Goal: Information Seeking & Learning: Learn about a topic

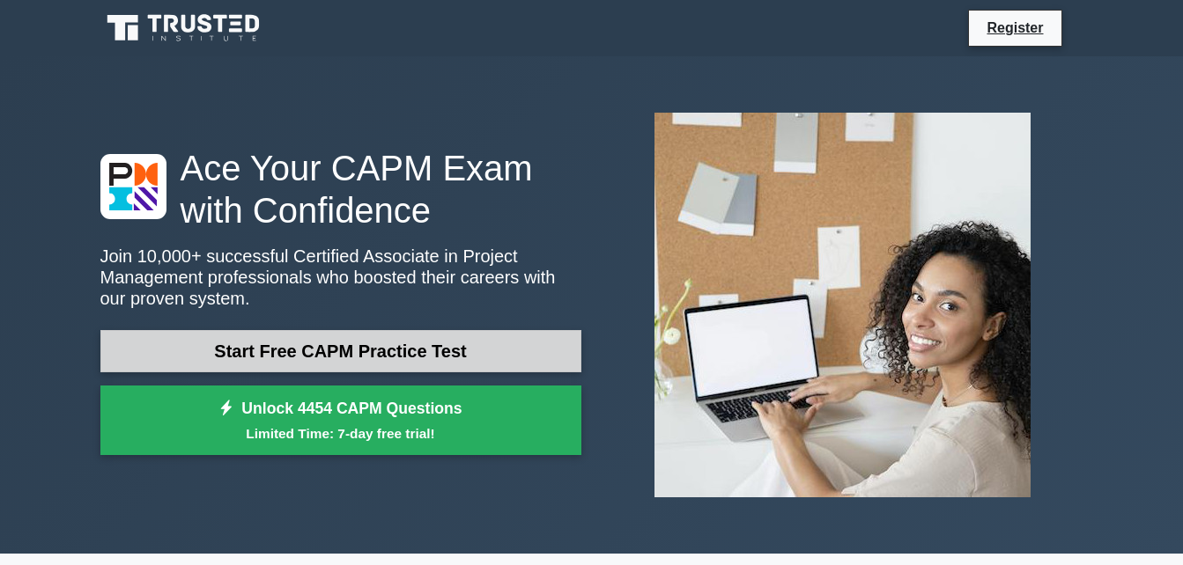
click at [333, 349] on link "Start Free CAPM Practice Test" at bounding box center [340, 351] width 481 height 42
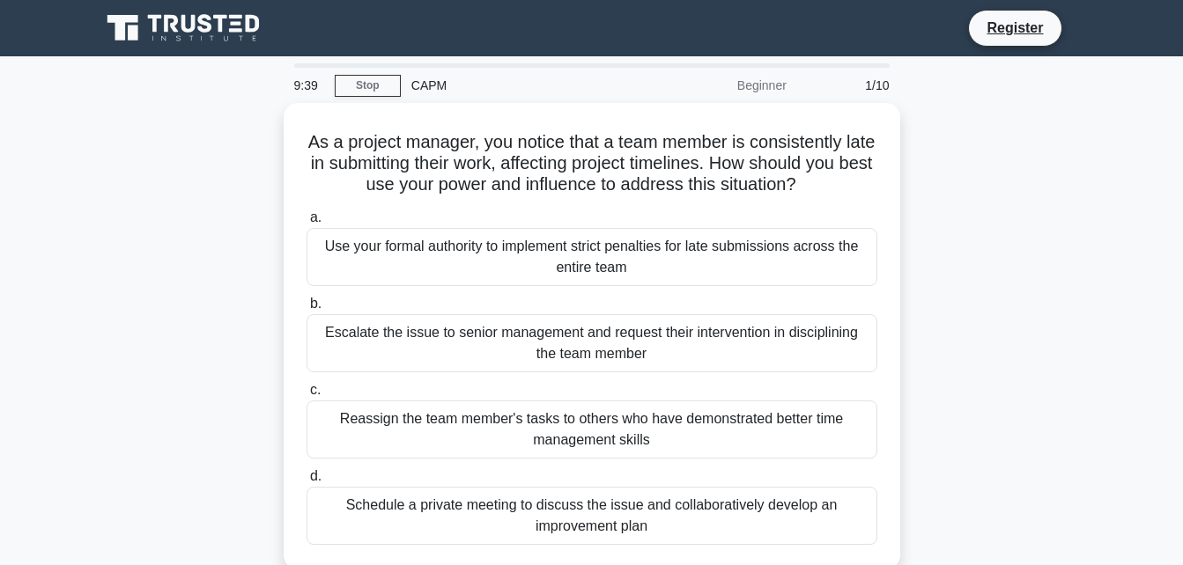
click at [1014, 269] on div "As a project manager, you notice that a team member is consistently late in sub…" at bounding box center [592, 347] width 1004 height 488
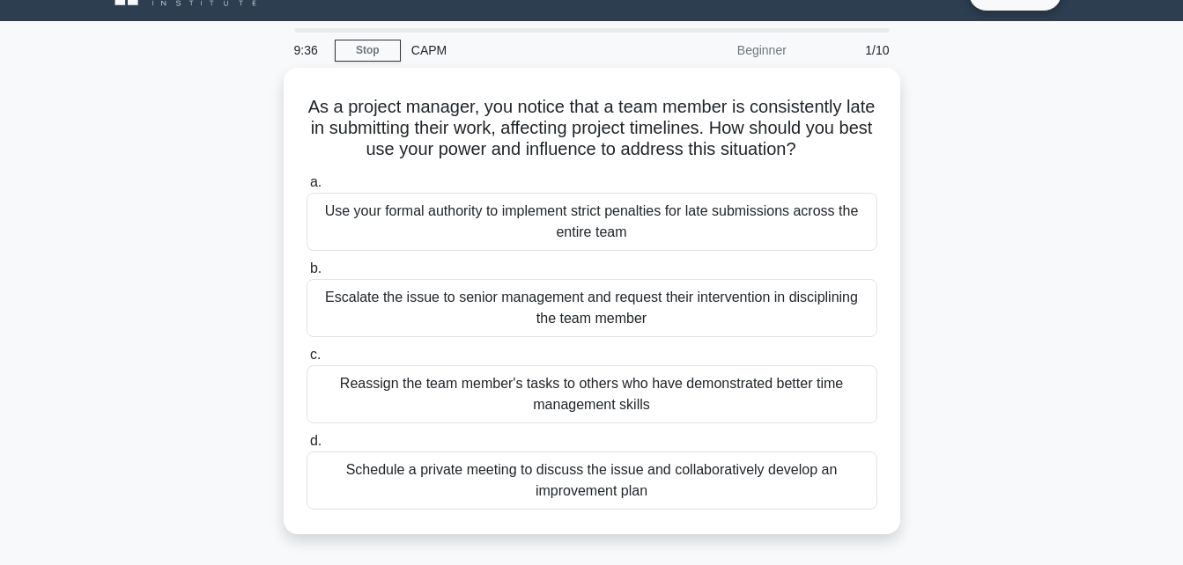
scroll to position [70, 0]
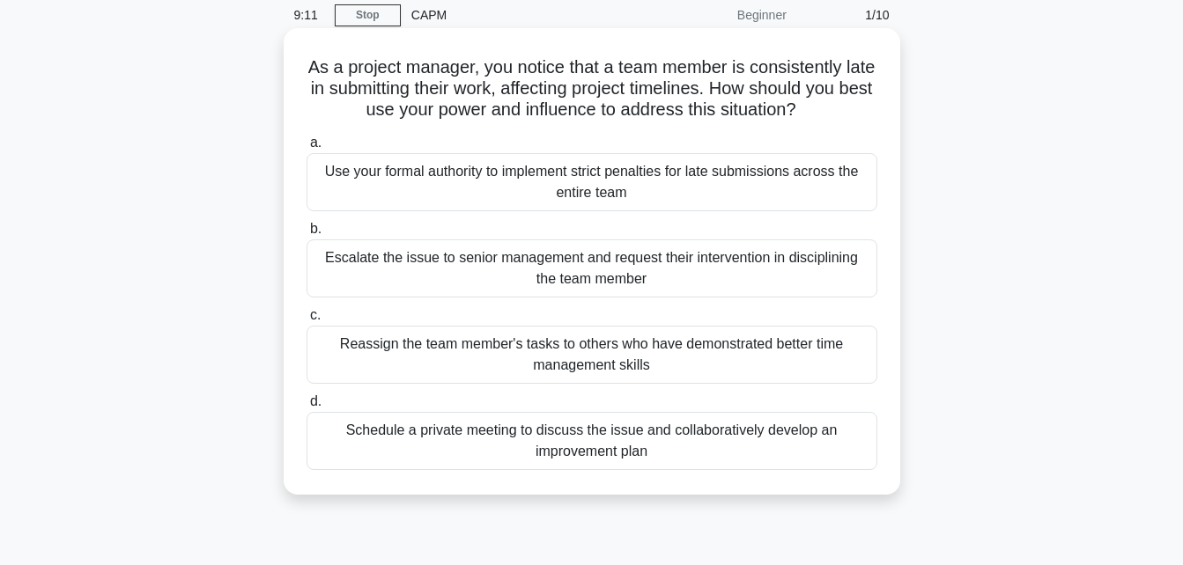
click at [634, 446] on div "Schedule a private meeting to discuss the issue and collaboratively develop an …" at bounding box center [591, 441] width 571 height 58
click at [306, 408] on input "d. Schedule a private meeting to discuss the issue and collaboratively develop …" at bounding box center [306, 401] width 0 height 11
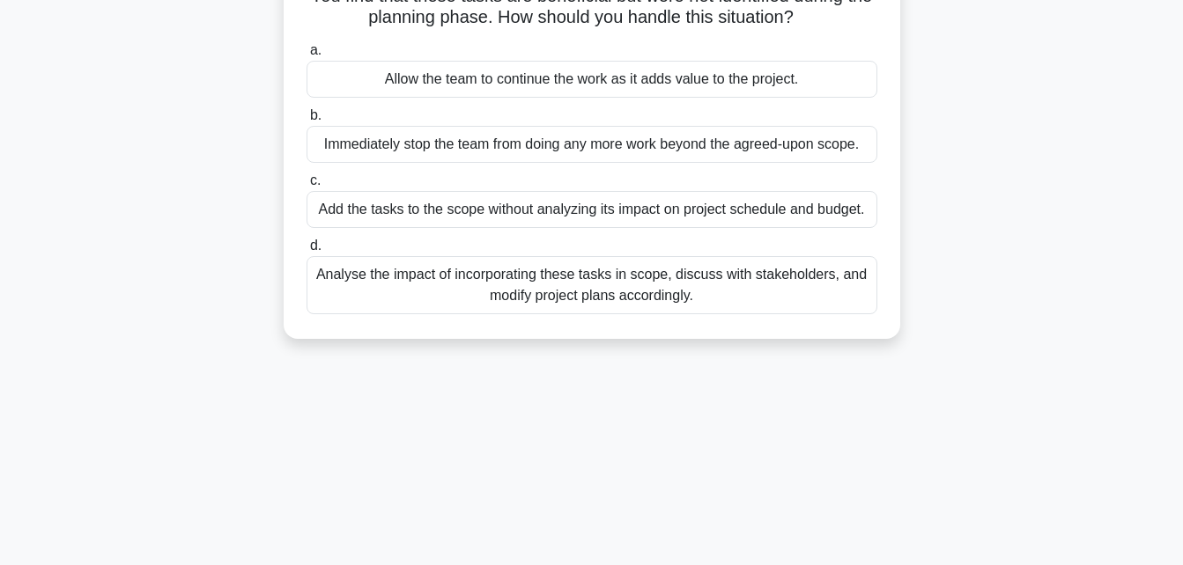
scroll to position [0, 0]
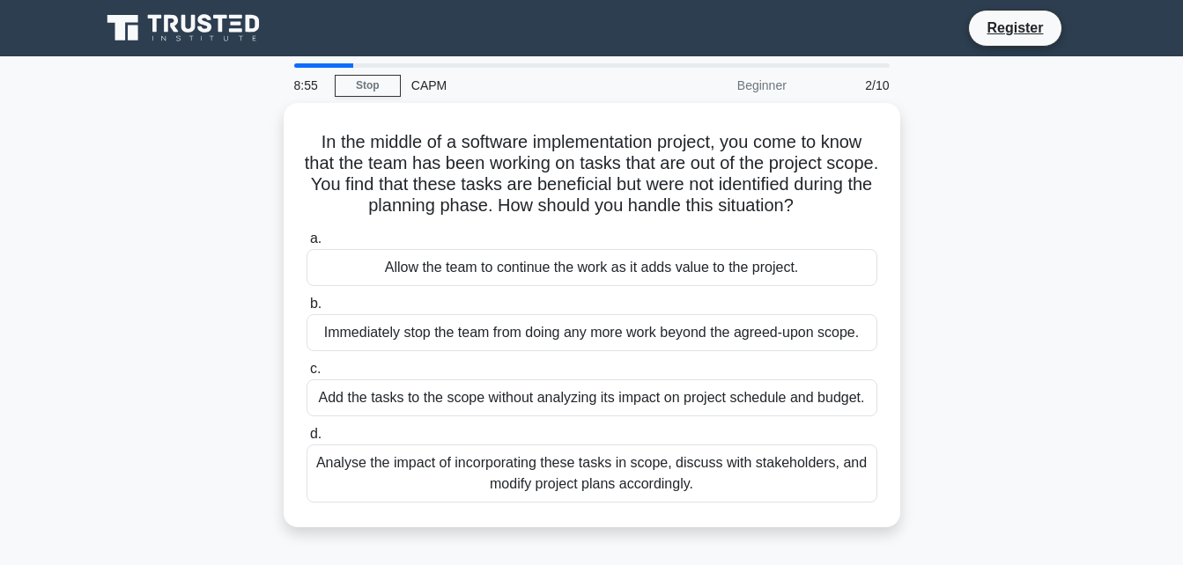
click at [1050, 222] on div "In the middle of a software implementation project, you come to know that the t…" at bounding box center [592, 326] width 1004 height 446
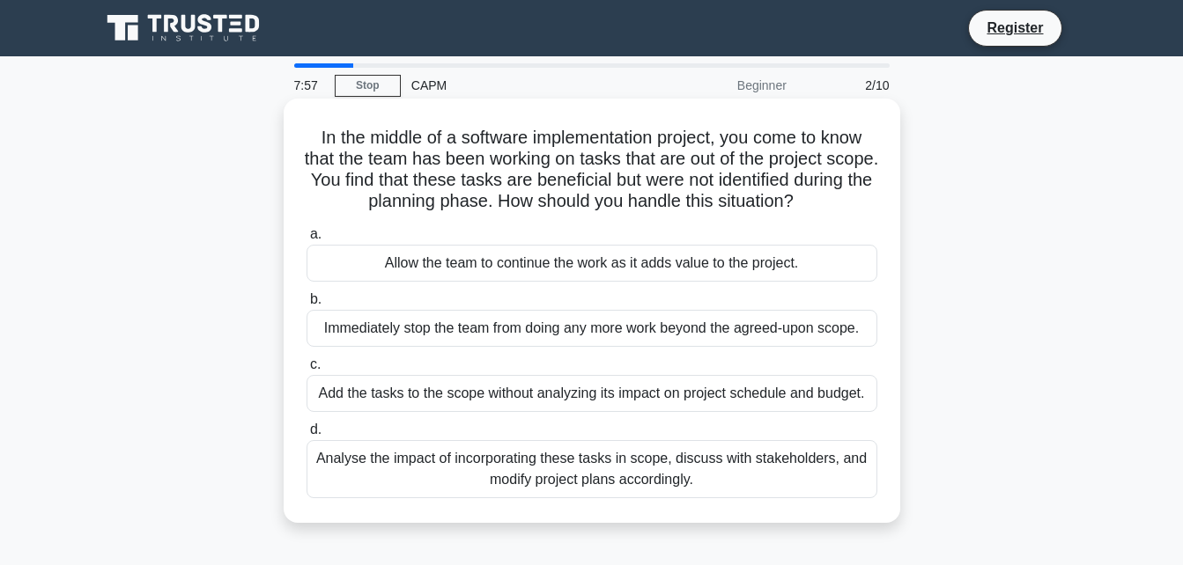
click at [579, 475] on div "Analyse the impact of incorporating these tasks in scope, discuss with stakehol…" at bounding box center [591, 469] width 571 height 58
click at [306, 436] on input "d. Analyse the impact of incorporating these tasks in scope, discuss with stake…" at bounding box center [306, 429] width 0 height 11
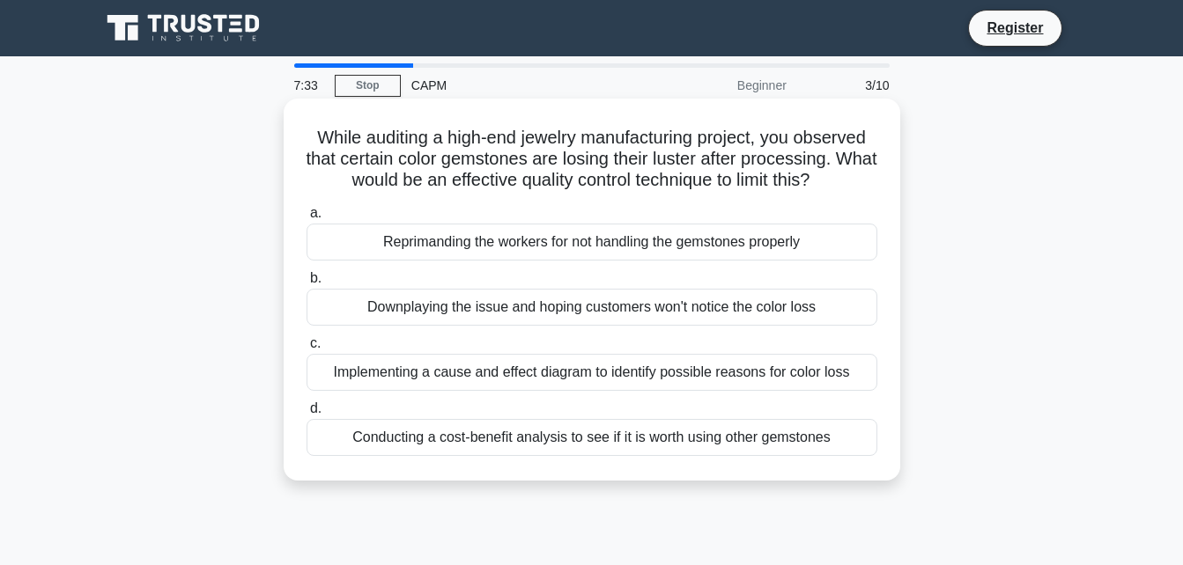
click at [632, 188] on h5 "While auditing a high-end jewelry manufacturing project, you observed that cert…" at bounding box center [592, 159] width 574 height 65
click at [615, 365] on div "Implementing a cause and effect diagram to identify possible reasons for color …" at bounding box center [591, 372] width 571 height 37
click at [306, 350] on input "c. Implementing a cause and effect diagram to identify possible reasons for col…" at bounding box center [306, 343] width 0 height 11
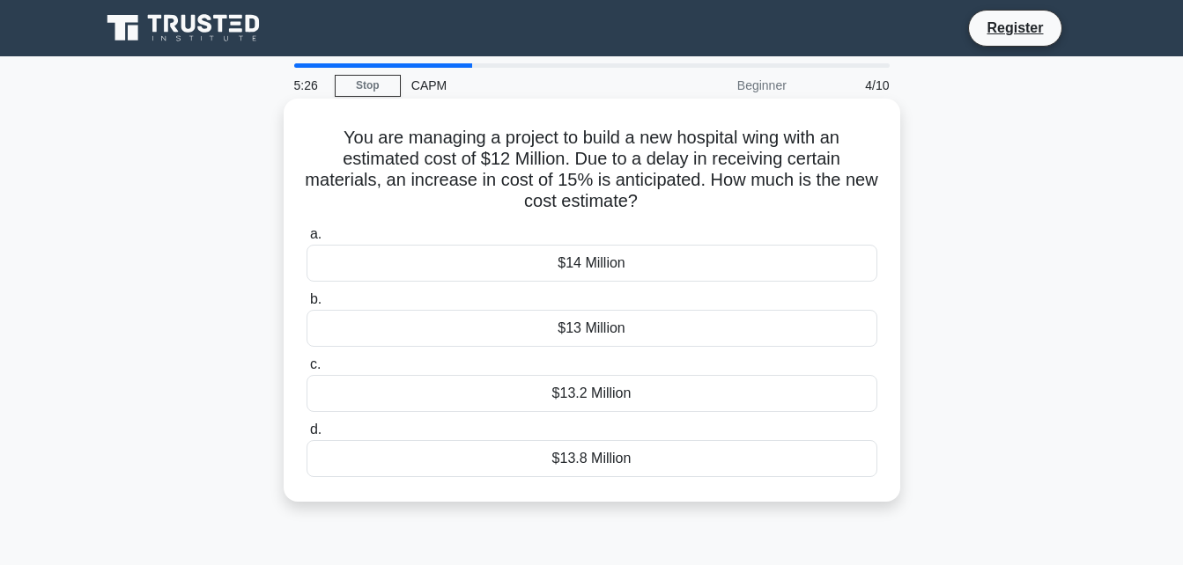
click at [636, 467] on div "$13.8 Million" at bounding box center [591, 458] width 571 height 37
click at [306, 436] on input "d. $13.8 Million" at bounding box center [306, 429] width 0 height 11
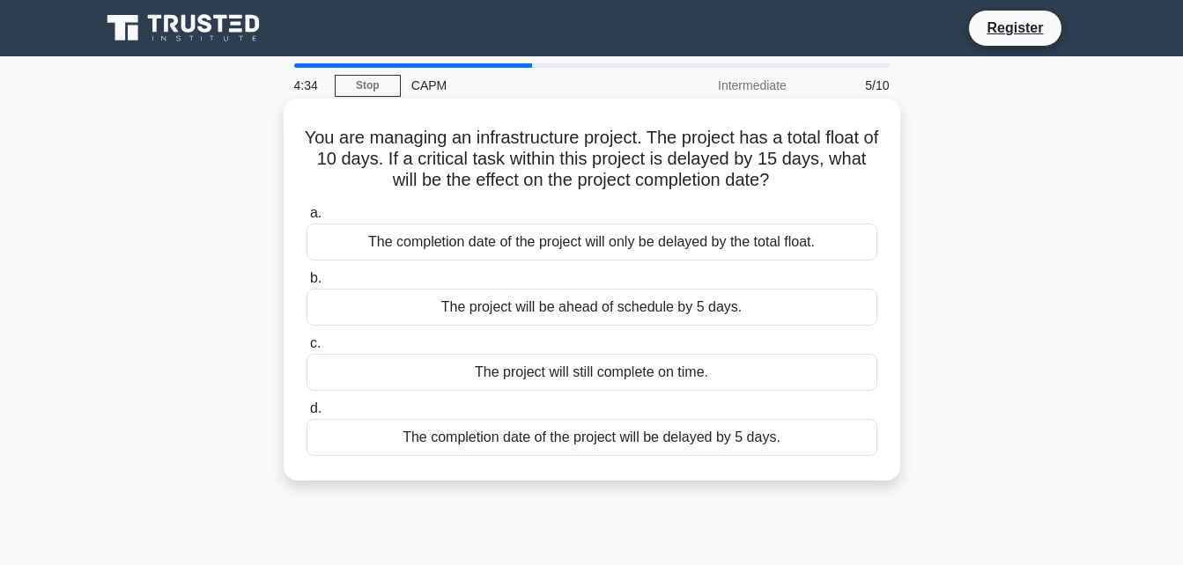
click at [592, 444] on div "The completion date of the project will be delayed by 5 days." at bounding box center [591, 437] width 571 height 37
click at [306, 415] on input "d. The completion date of the project will be delayed by 5 days." at bounding box center [306, 408] width 0 height 11
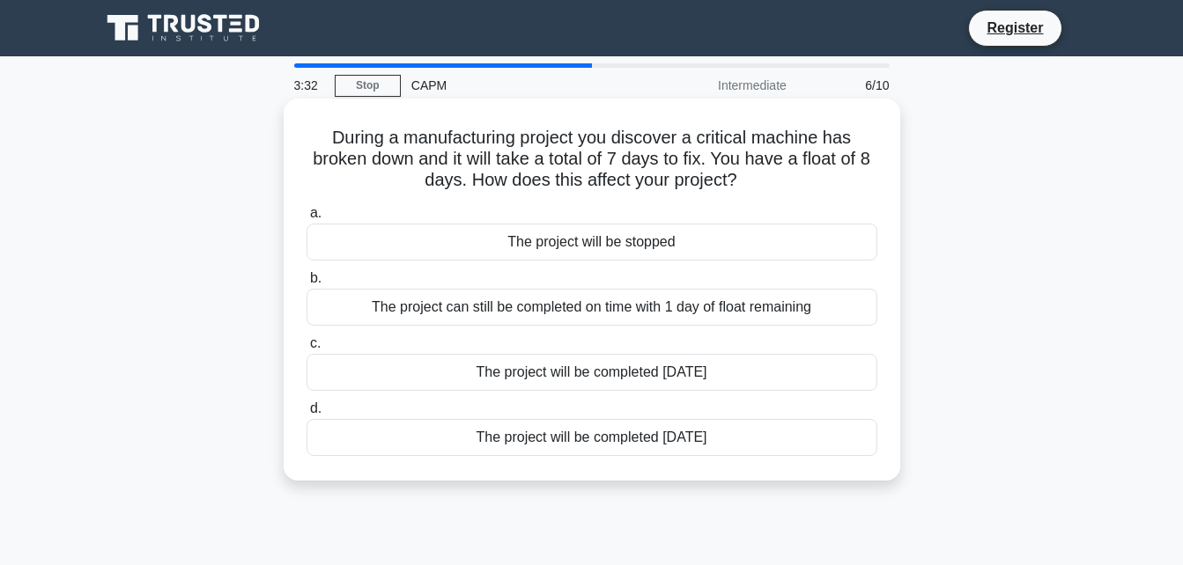
click at [594, 435] on div "The project will be completed 7 days later" at bounding box center [591, 437] width 571 height 37
click at [306, 415] on input "d. The project will be completed 7 days later" at bounding box center [306, 408] width 0 height 11
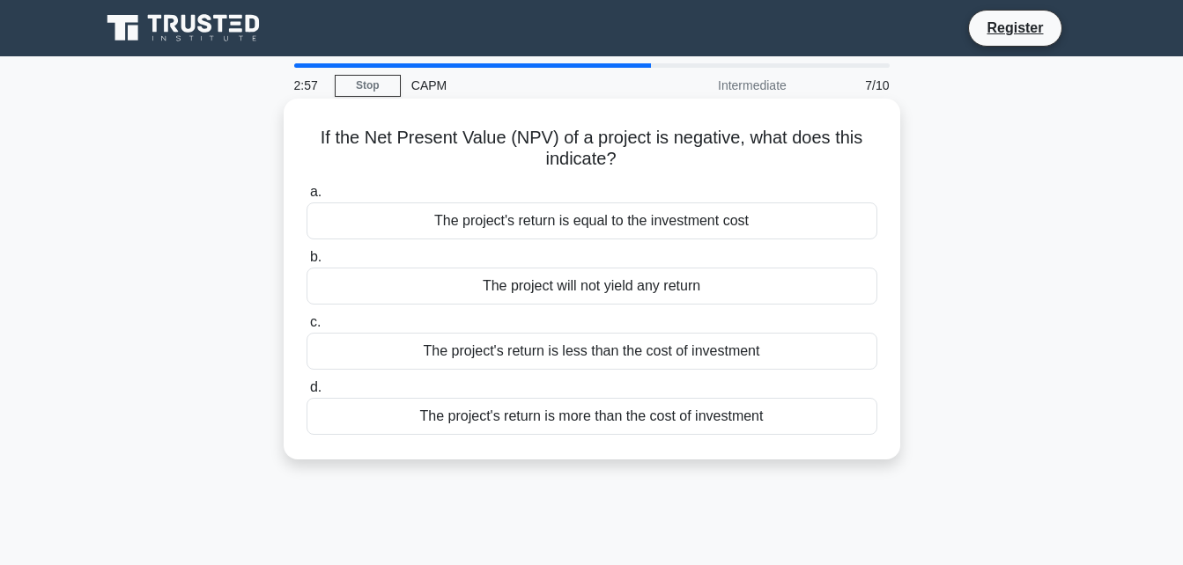
click at [599, 352] on div "The project's return is less than the cost of investment" at bounding box center [591, 351] width 571 height 37
click at [306, 328] on input "c. The project's return is less than the cost of investment" at bounding box center [306, 322] width 0 height 11
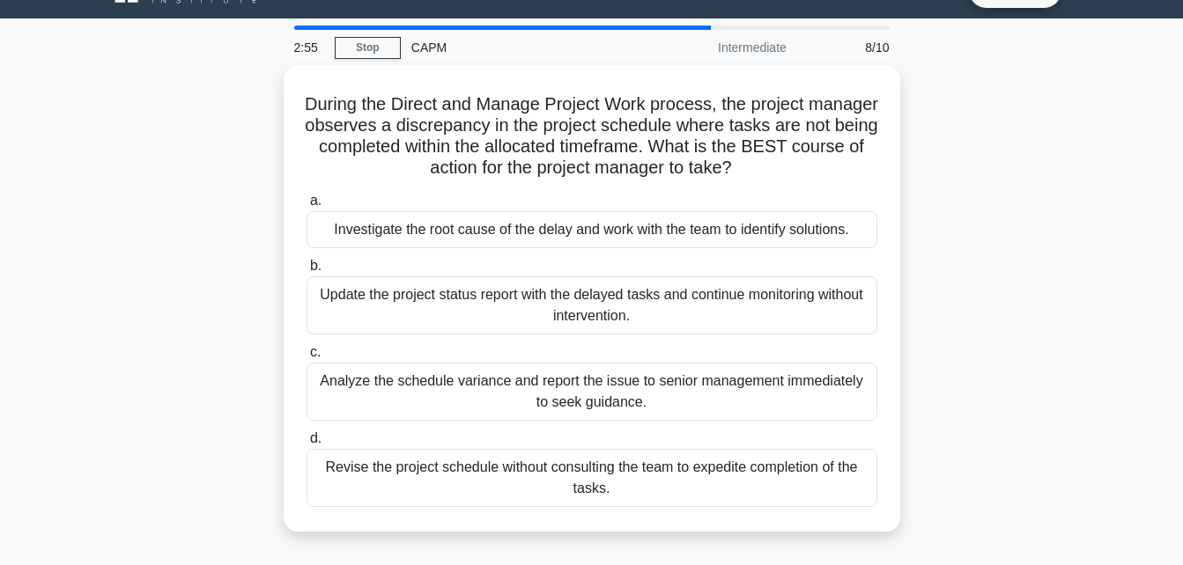
scroll to position [69, 0]
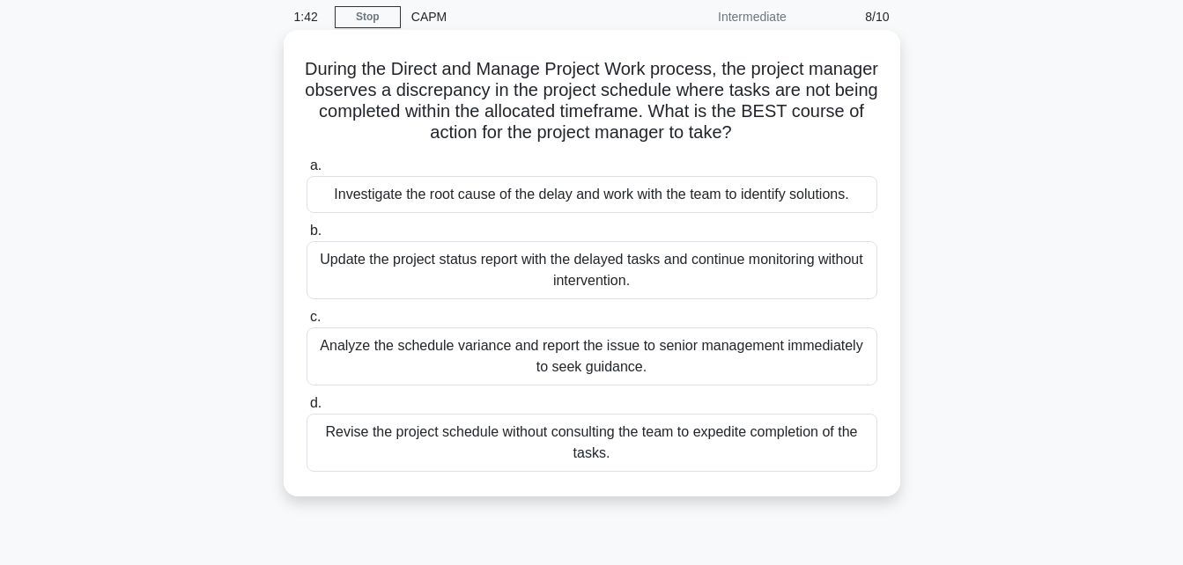
click at [591, 198] on div "Investigate the root cause of the delay and work with the team to identify solu…" at bounding box center [591, 194] width 571 height 37
click at [306, 172] on input "a. Investigate the root cause of the delay and work with the team to identify s…" at bounding box center [306, 165] width 0 height 11
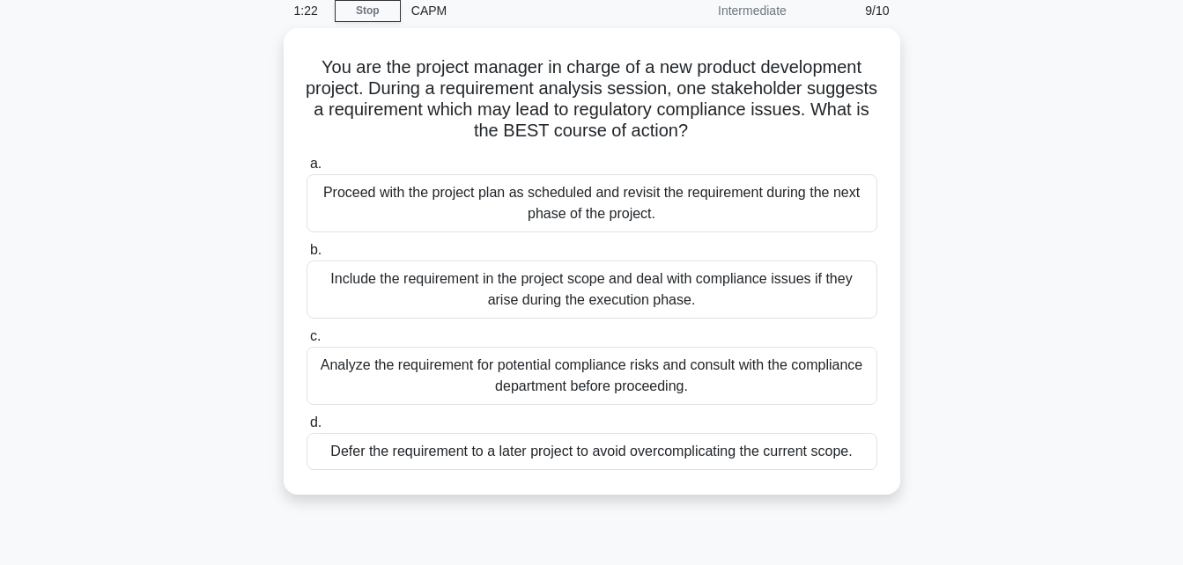
scroll to position [79, 0]
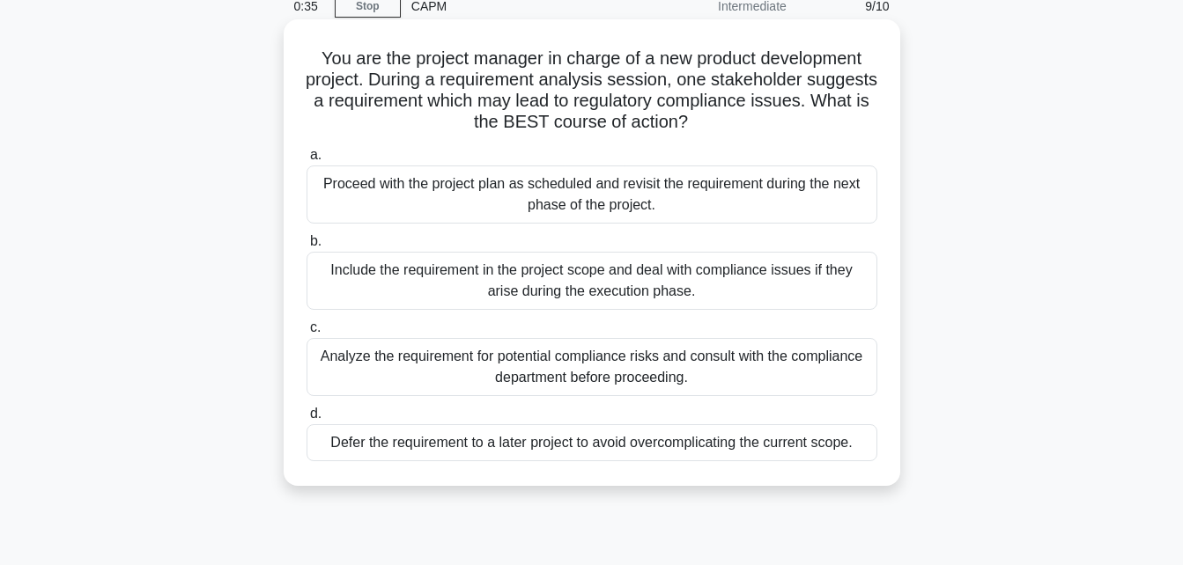
click at [638, 381] on div "Analyze the requirement for potential compliance risks and consult with the com…" at bounding box center [591, 367] width 571 height 58
click at [306, 334] on input "c. Analyze the requirement for potential compliance risks and consult with the …" at bounding box center [306, 327] width 0 height 11
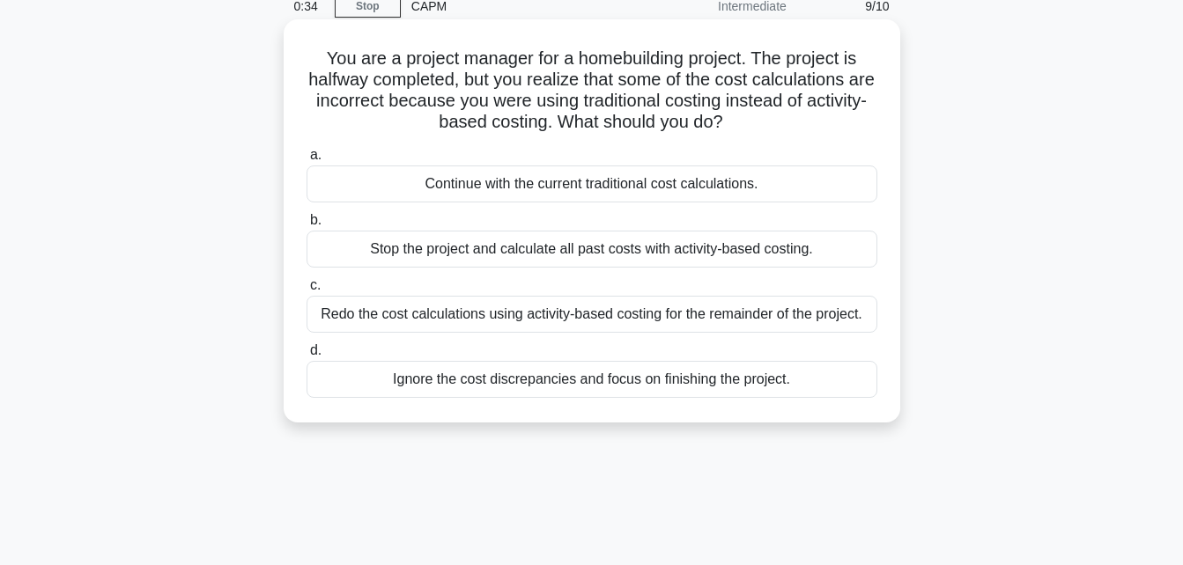
scroll to position [0, 0]
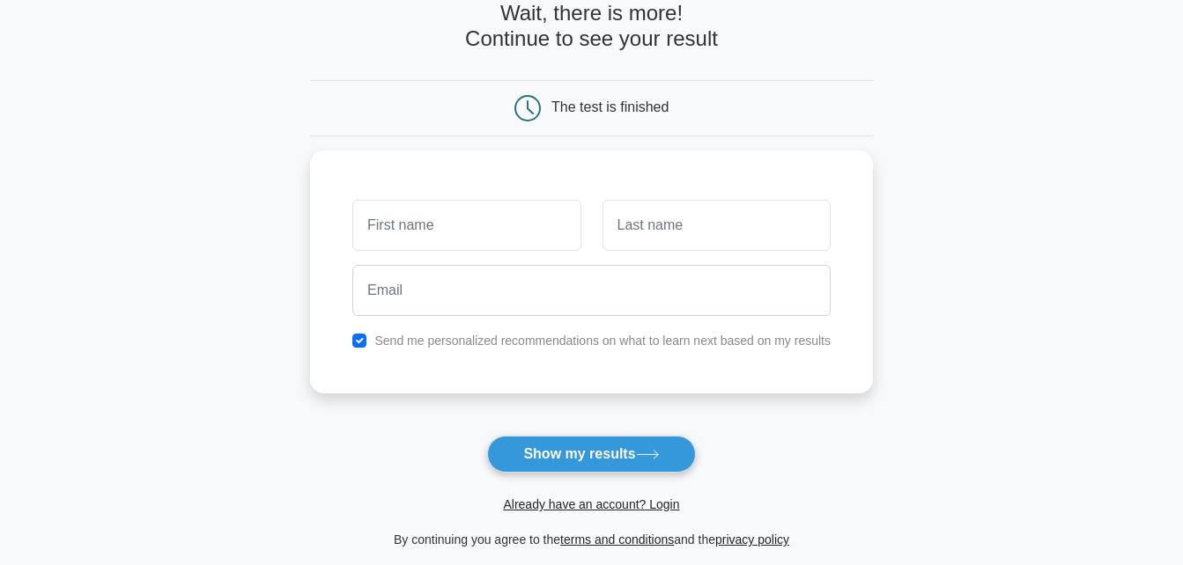
scroll to position [115, 0]
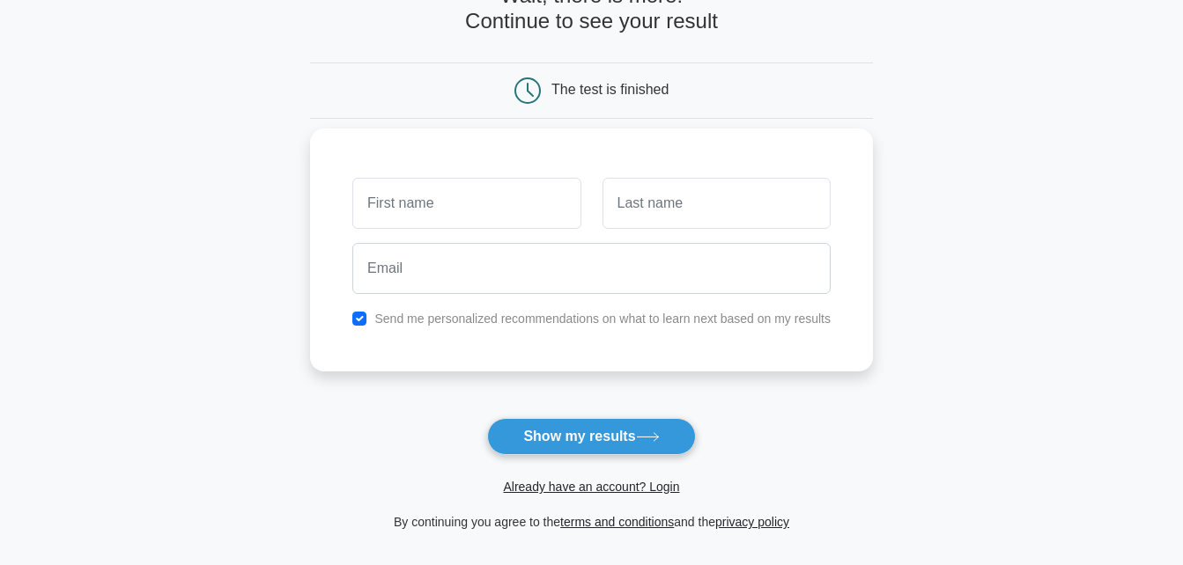
click at [469, 207] on input "text" at bounding box center [466, 203] width 228 height 51
type input "Dana"
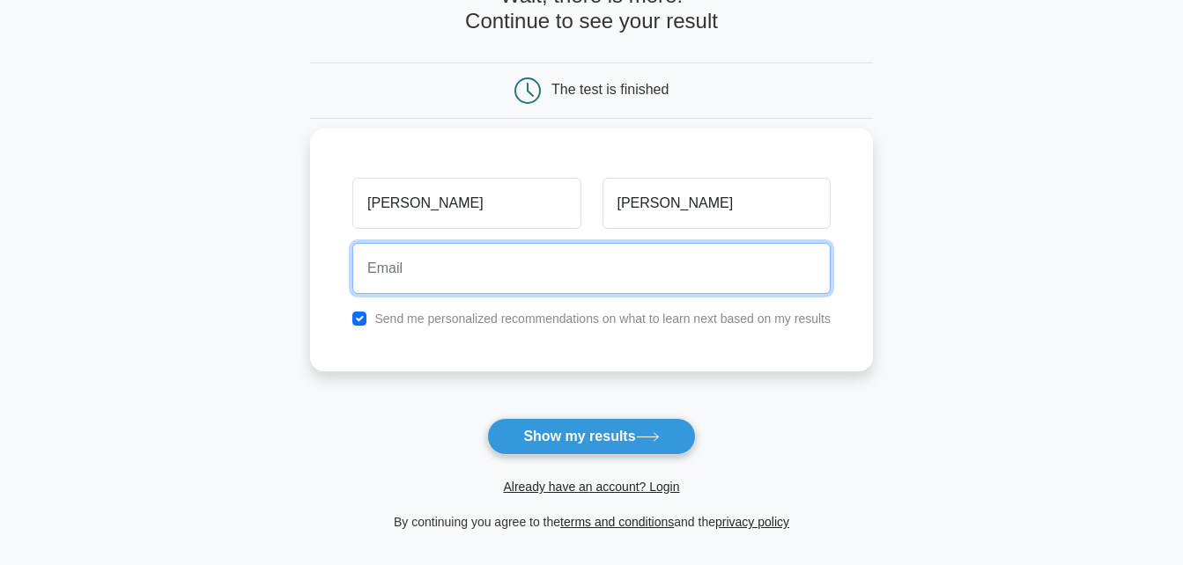
type input "oosweetvoo@hotmail.com"
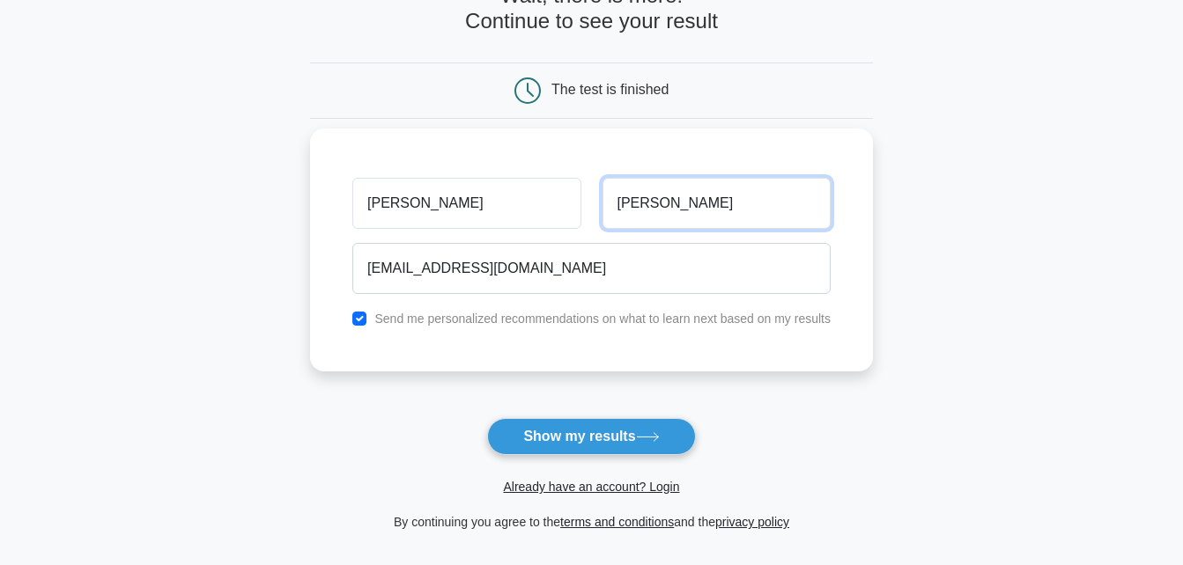
click at [694, 213] on input "Dana" at bounding box center [716, 203] width 228 height 51
type input "Jee"
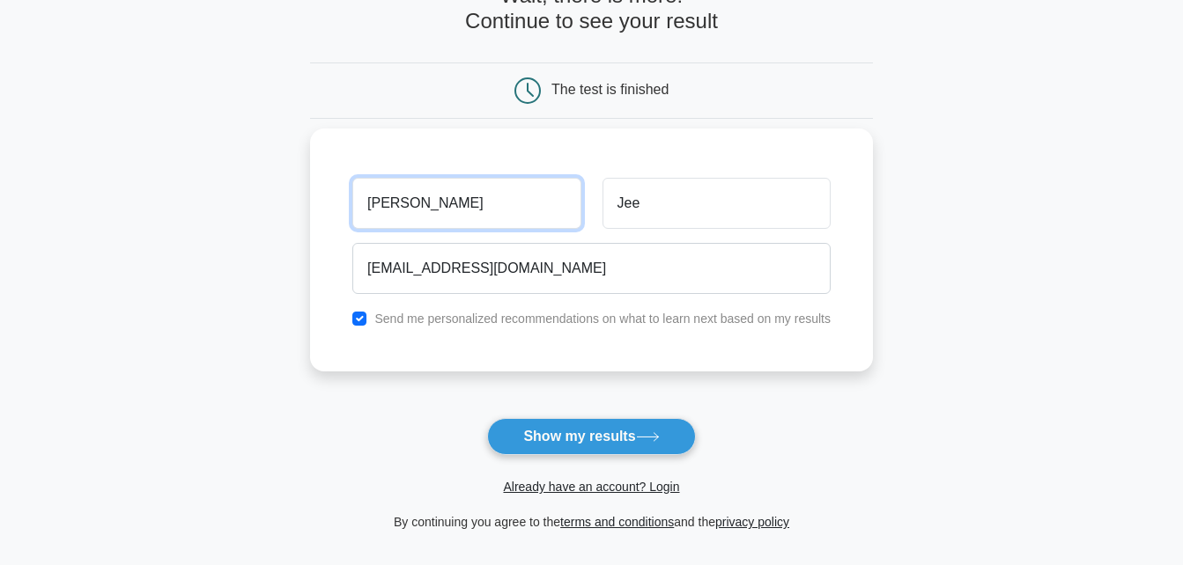
click at [424, 208] on input "Dana" at bounding box center [466, 203] width 228 height 51
type input "D"
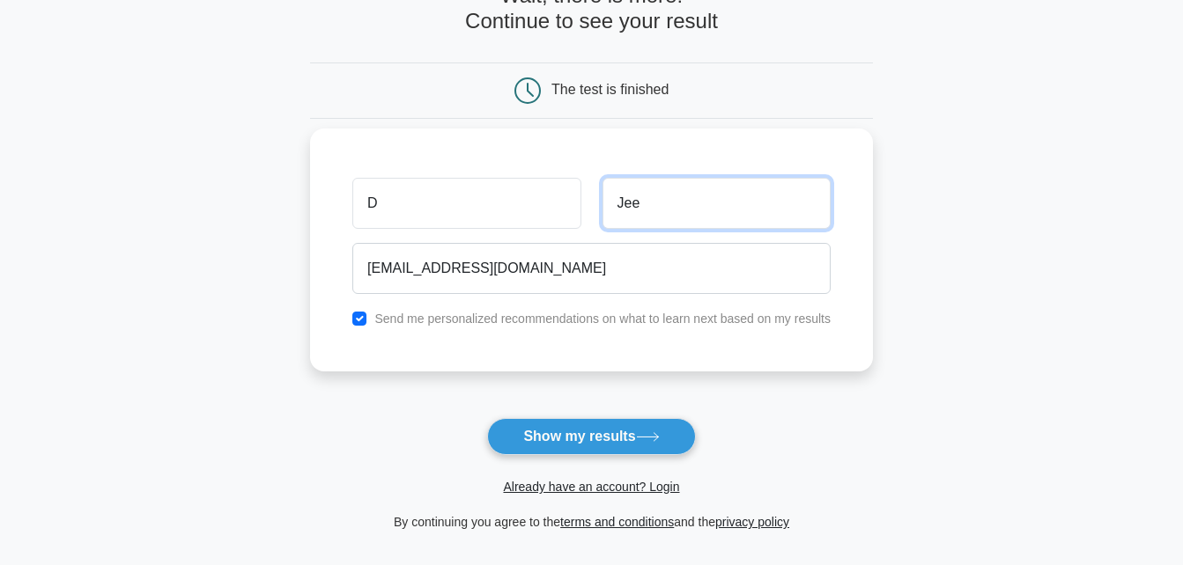
click at [697, 195] on input "Jee" at bounding box center [716, 203] width 228 height 51
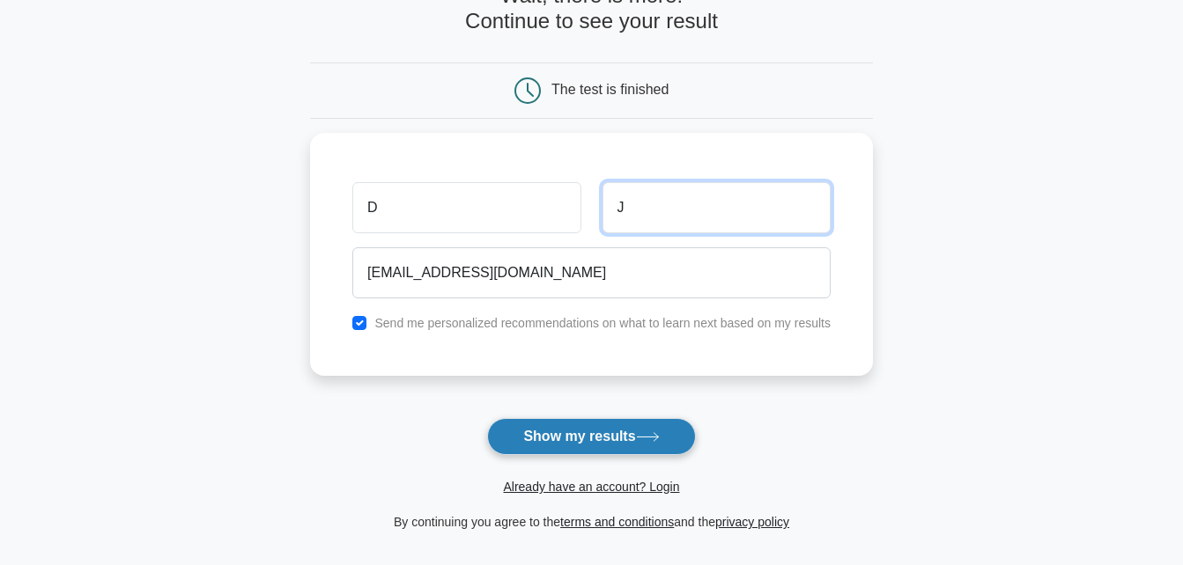
type input "J"
click at [594, 443] on button "Show my results" at bounding box center [591, 436] width 208 height 37
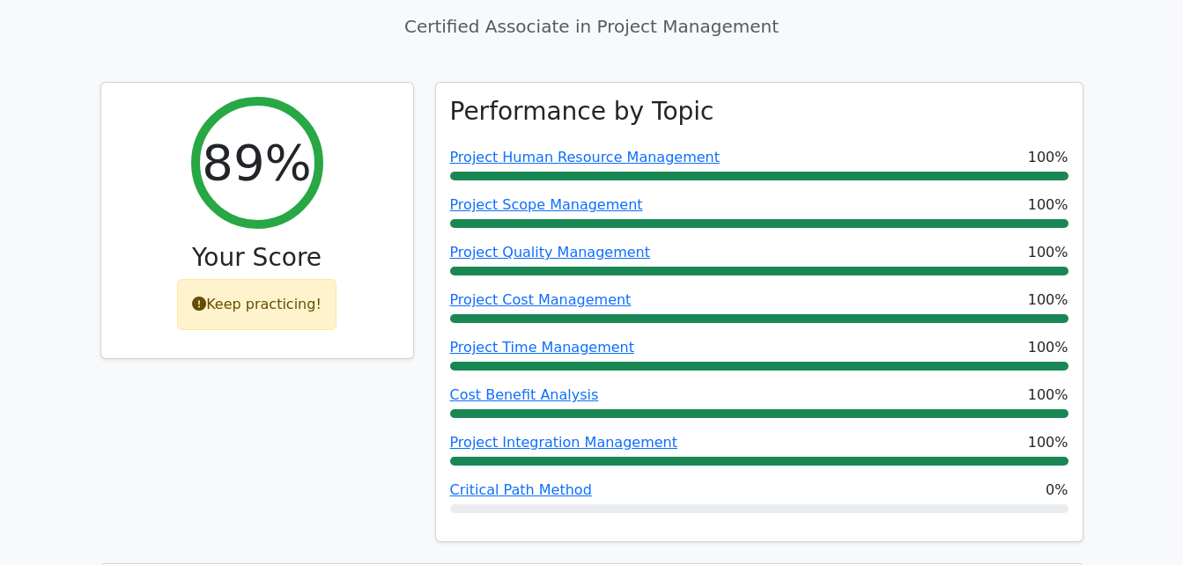
scroll to position [651, 0]
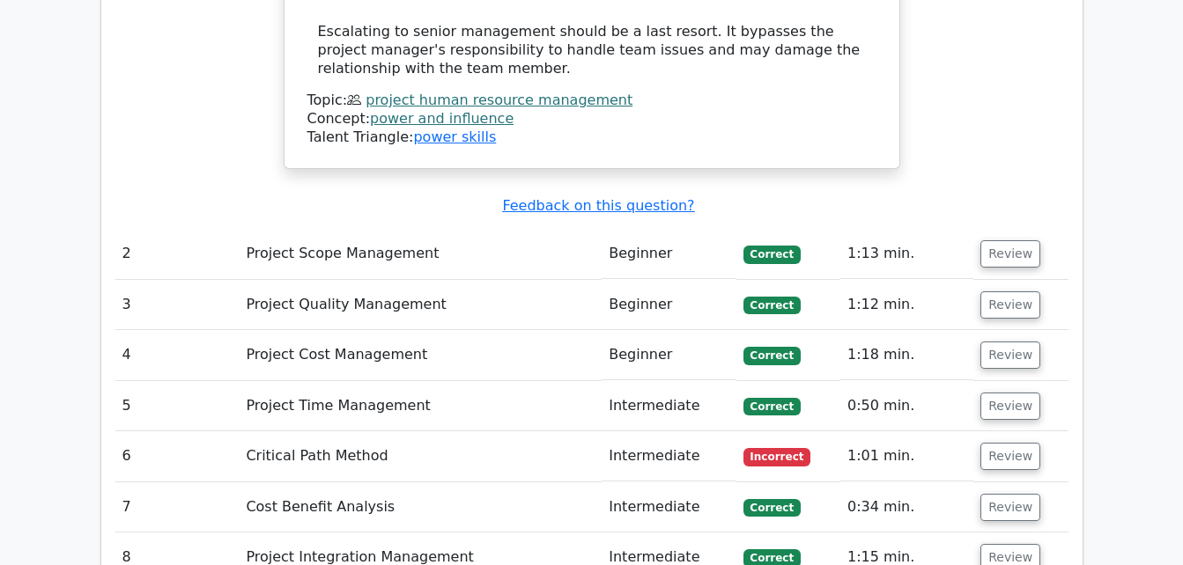
scroll to position [2548, 0]
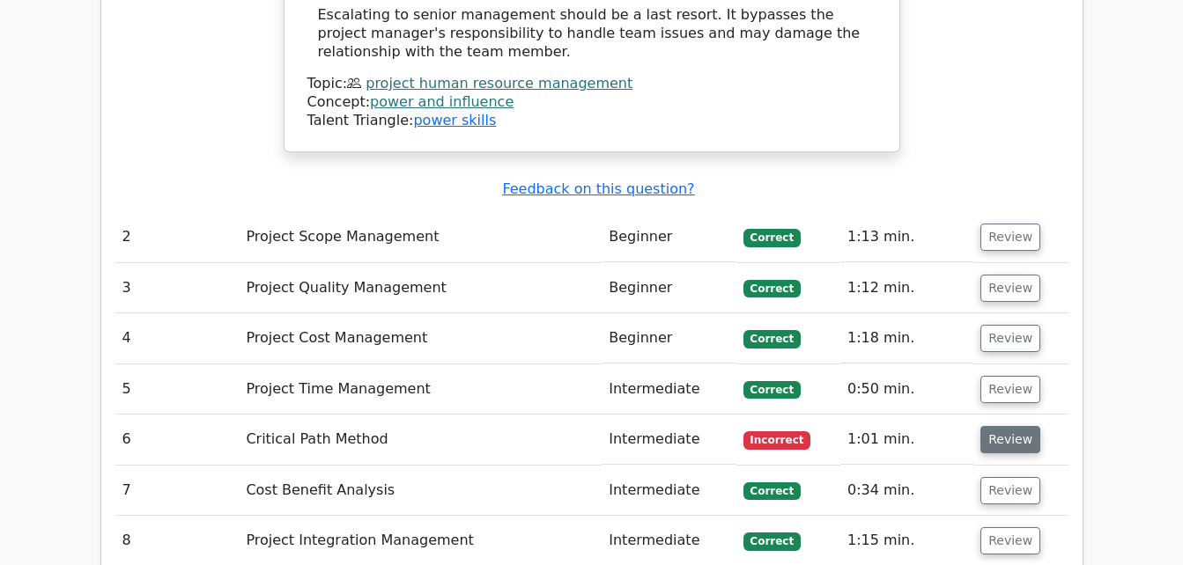
click at [1003, 426] on button "Review" at bounding box center [1010, 439] width 60 height 27
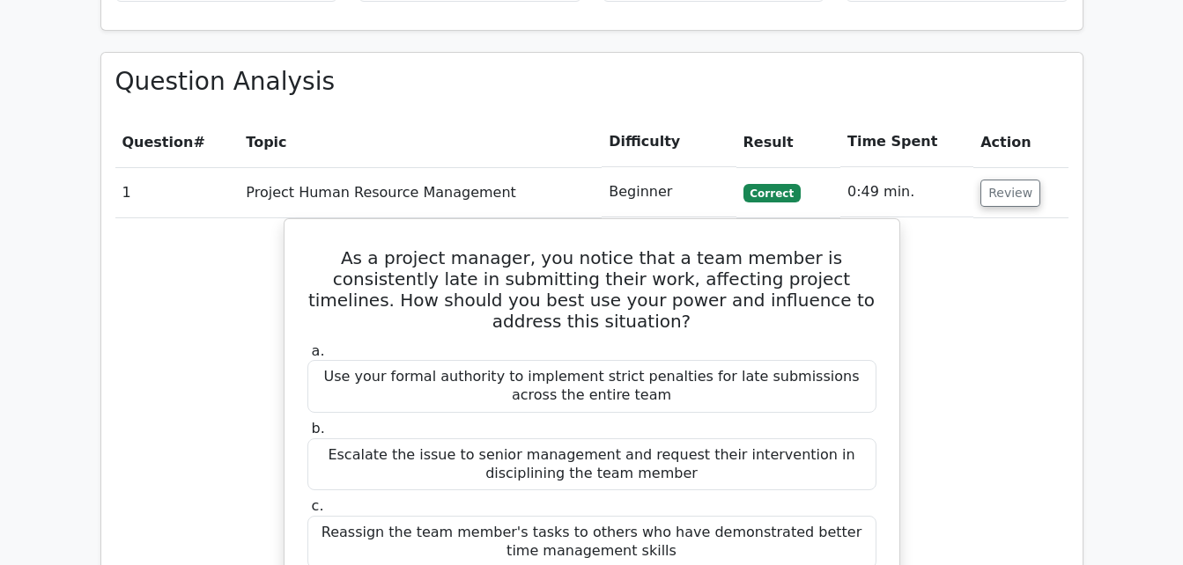
scroll to position [1412, 0]
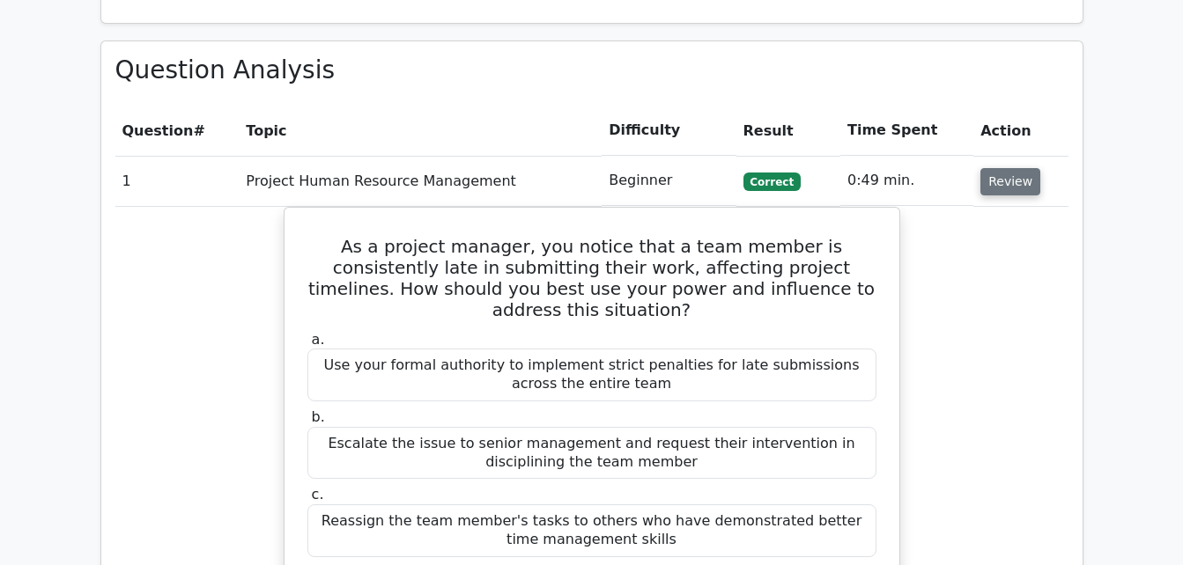
click at [1007, 168] on button "Review" at bounding box center [1010, 181] width 60 height 27
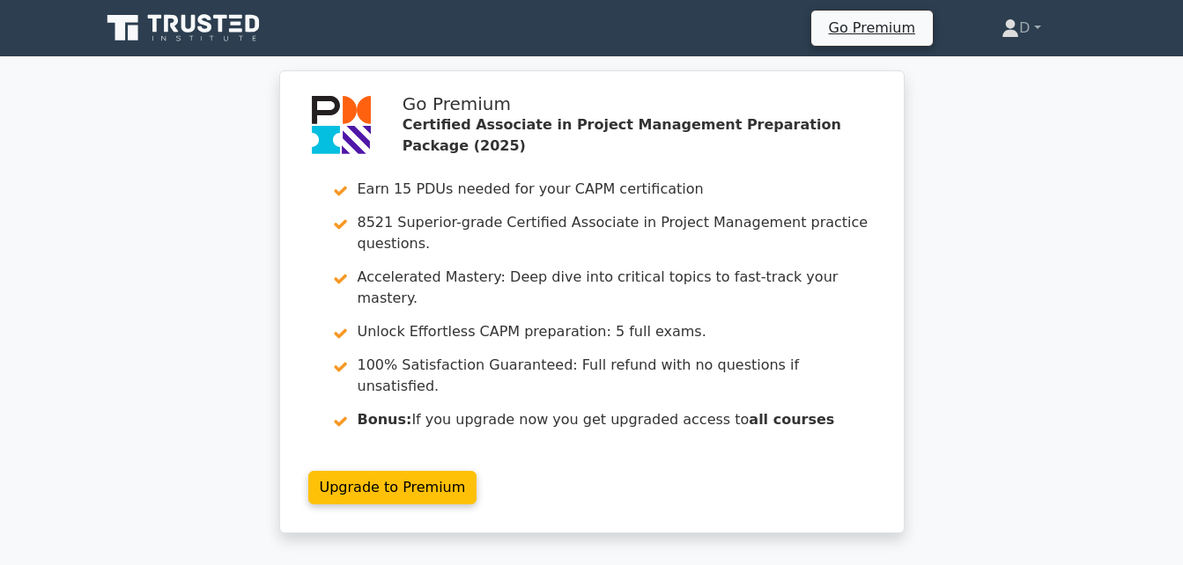
scroll to position [494, 0]
